Goal: Contribute content: Contribute content

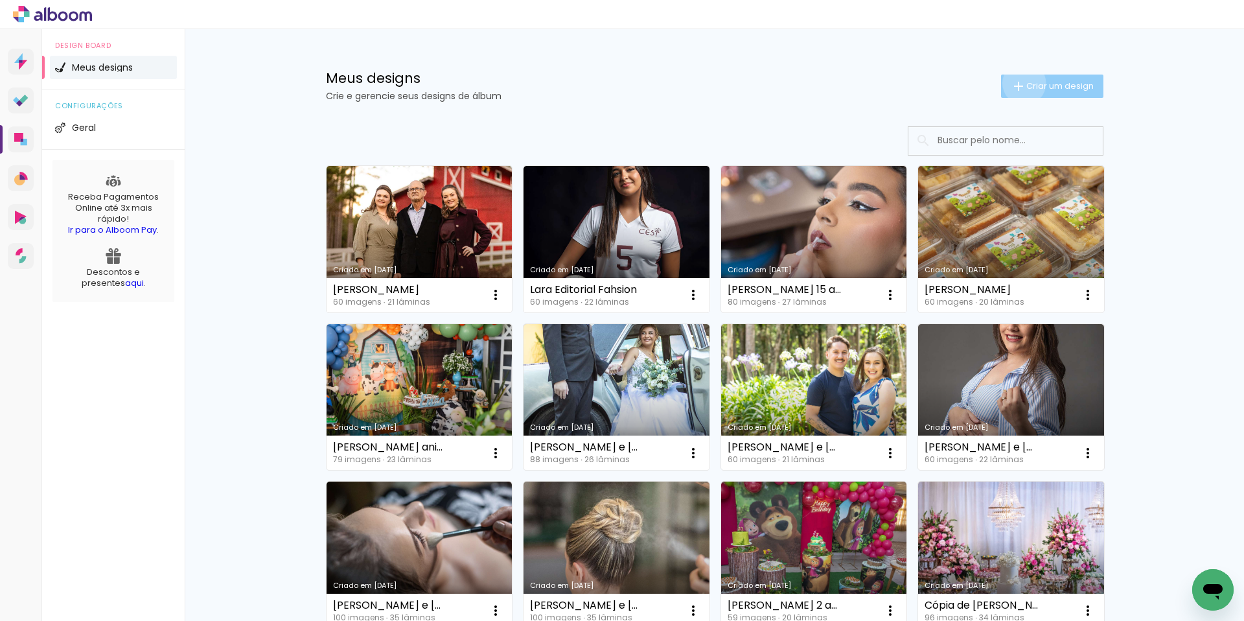
click at [1017, 83] on iron-icon at bounding box center [1019, 86] width 16 height 16
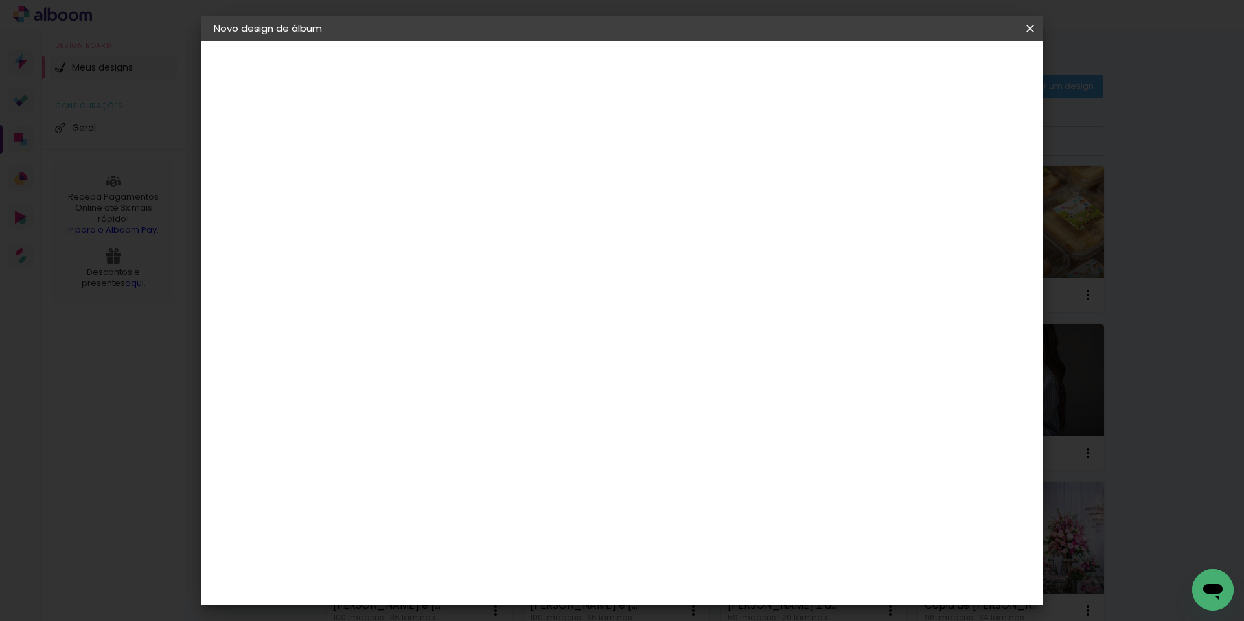
click at [426, 179] on input at bounding box center [426, 174] width 0 height 20
type input "Marina"
type paper-input "Marina"
click at [0, 0] on slot "Avançar" at bounding box center [0, 0] width 0 height 0
click at [669, 198] on paper-item "Tamanho Livre" at bounding box center [606, 197] width 124 height 29
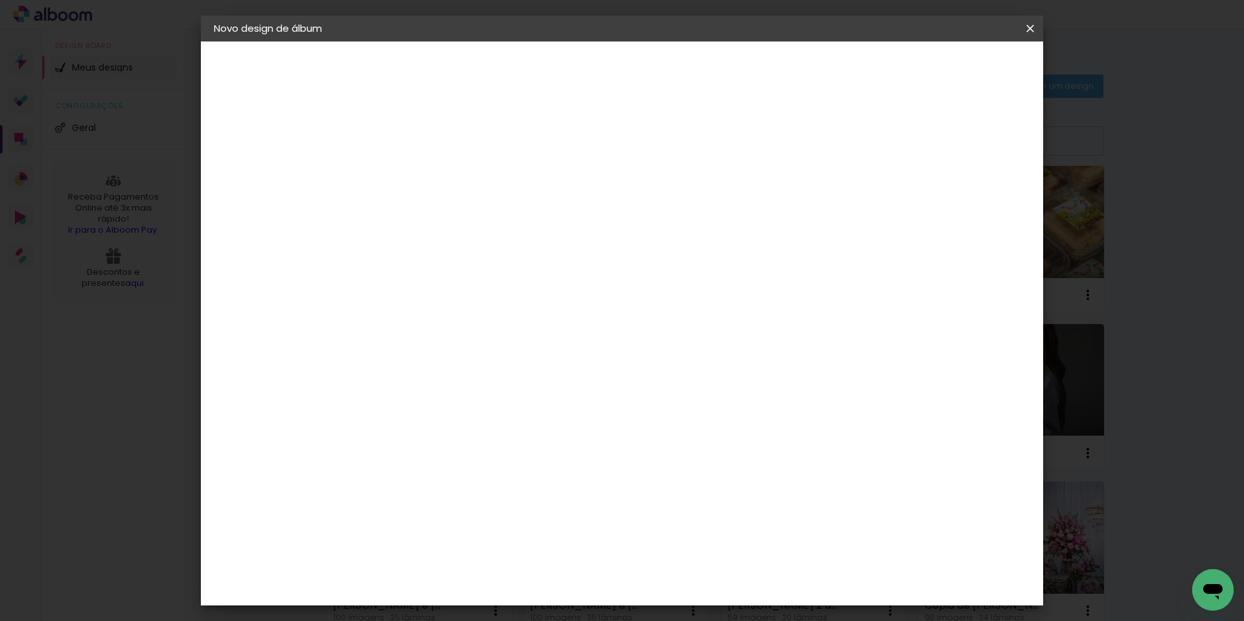
click at [0, 0] on slot "Avançar" at bounding box center [0, 0] width 0 height 0
click at [949, 73] on span "Iniciar design" at bounding box center [919, 68] width 59 height 9
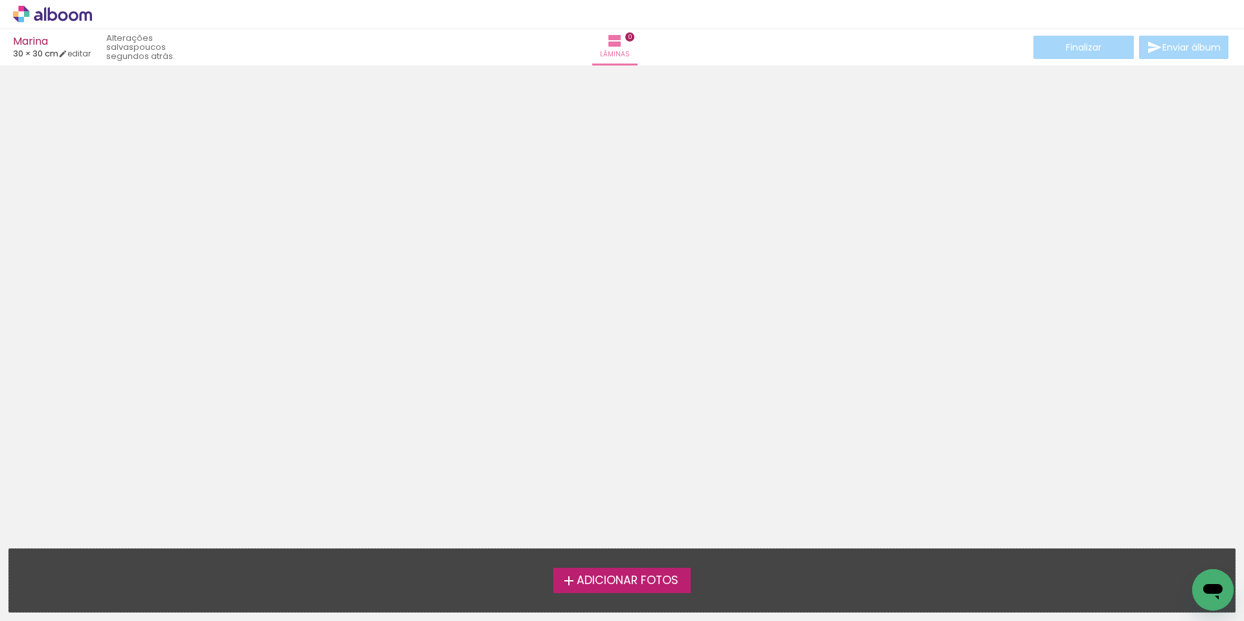
click at [643, 581] on span "Adicionar Fotos" at bounding box center [628, 581] width 102 height 12
click at [0, 0] on input "file" at bounding box center [0, 0] width 0 height 0
